Goal: Transaction & Acquisition: Purchase product/service

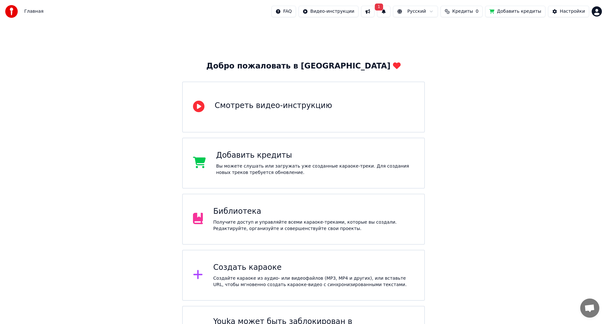
click at [374, 9] on button at bounding box center [367, 11] width 13 height 11
click at [426, 12] on html "Главная FAQ Видео-инструкции 1 Русский Кредиты 0 Добавить кредиты Настройки Доб…" at bounding box center [303, 181] width 607 height 363
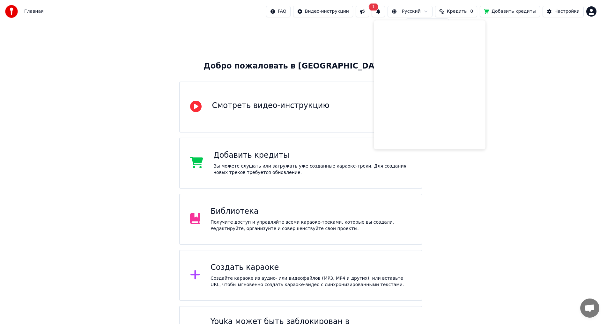
click at [522, 91] on html "Главная FAQ Видео-инструкции 1 Русский Кредиты 0 Добавить кредиты Настройки Доб…" at bounding box center [303, 181] width 607 height 363
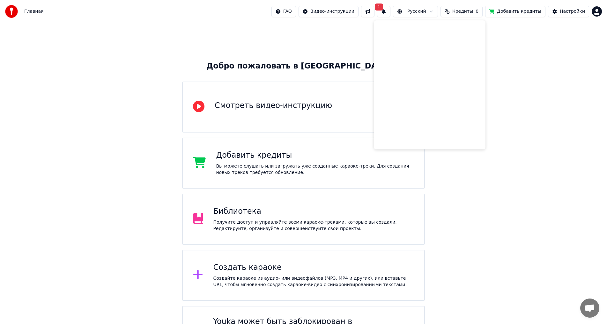
click at [267, 164] on div "Вы можете слушать или загружать уже созданные караоке-треки. Для создания новых…" at bounding box center [315, 169] width 198 height 13
click at [473, 12] on span "Кредиты" at bounding box center [462, 11] width 21 height 6
click at [437, 32] on th "Пополнить" at bounding box center [429, 30] width 31 height 13
drag, startPoint x: 429, startPoint y: 29, endPoint x: 458, endPoint y: 33, distance: 30.2
click at [429, 29] on th "Пополнить" at bounding box center [429, 30] width 31 height 13
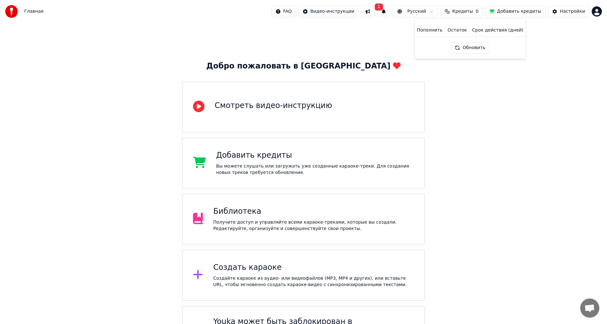
click at [468, 48] on button "Обновить" at bounding box center [470, 47] width 39 height 11
click at [515, 12] on button "Добавить кредиты" at bounding box center [515, 11] width 60 height 11
click at [374, 11] on button at bounding box center [367, 11] width 13 height 11
click at [390, 12] on button "1" at bounding box center [383, 11] width 13 height 11
click at [436, 32] on button "Обновить" at bounding box center [443, 31] width 33 height 11
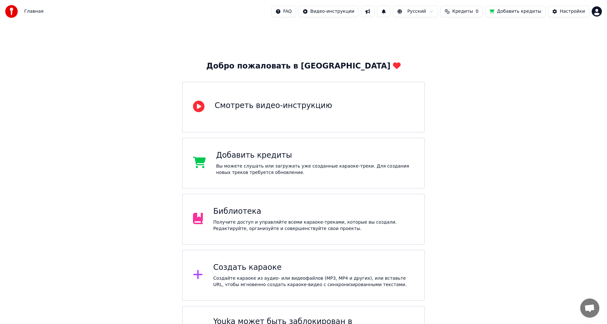
click at [473, 11] on span "Кредиты" at bounding box center [462, 11] width 21 height 6
click at [525, 9] on button "Добавить кредиты" at bounding box center [515, 11] width 60 height 11
click at [265, 161] on div "Добавить кредиты Вы можете слушать или загружать уже созданные караоке-треки. Д…" at bounding box center [315, 163] width 198 height 26
